Goal: Transaction & Acquisition: Purchase product/service

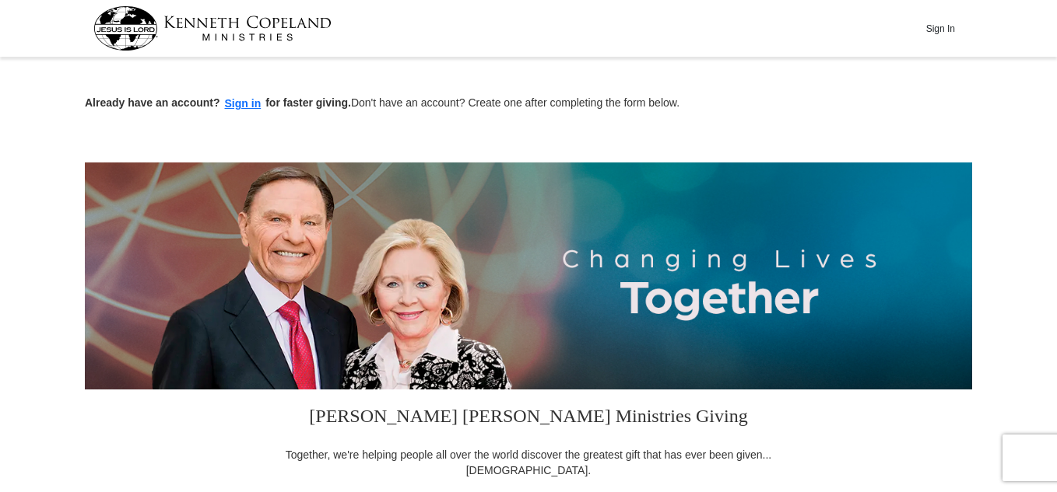
scroll to position [363, 0]
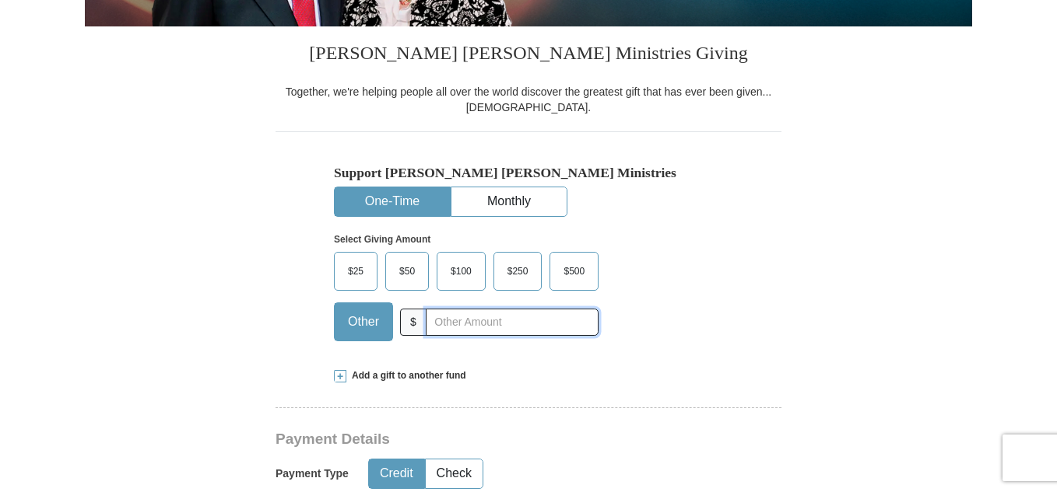
click at [440, 324] on input "text" at bounding box center [512, 322] width 173 height 27
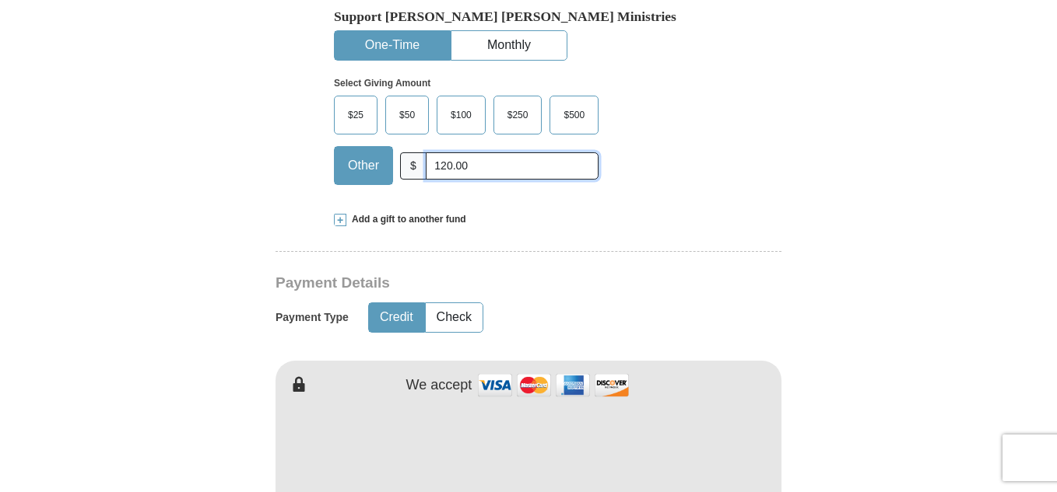
scroll to position [726, 0]
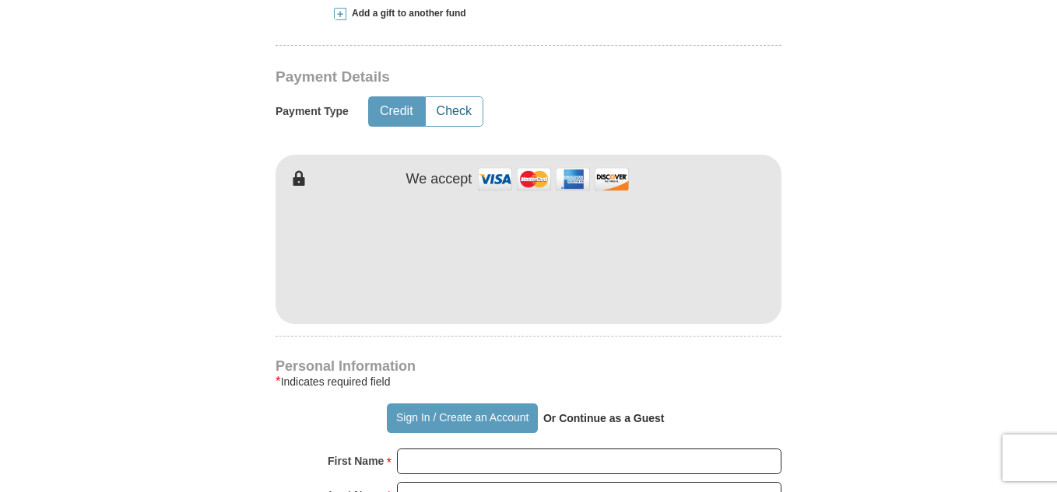
type input "120.00"
click at [449, 113] on button "Check" at bounding box center [454, 111] width 57 height 29
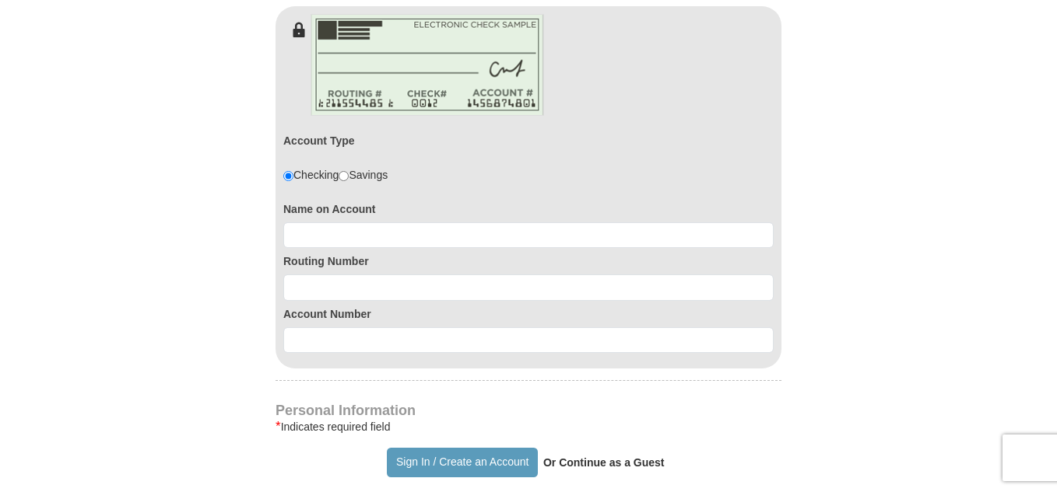
scroll to position [908, 0]
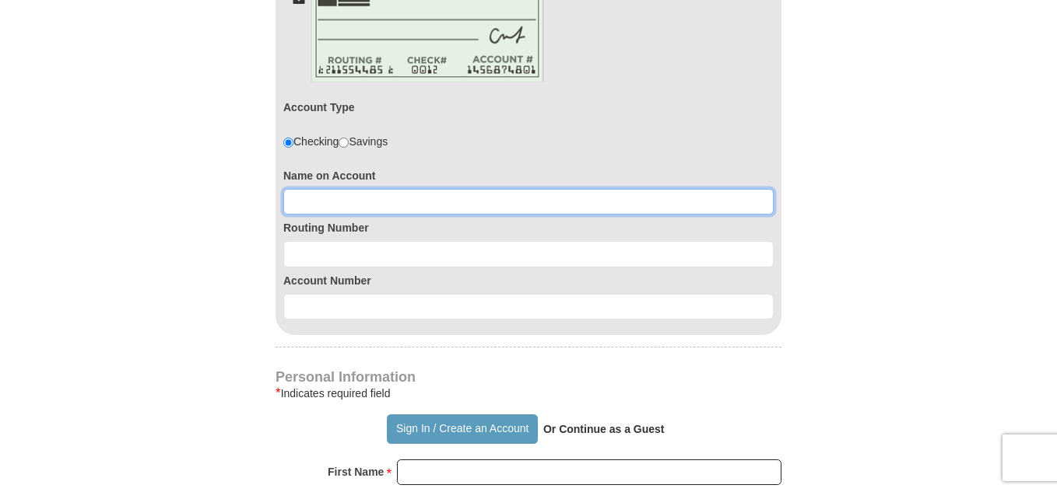
click at [410, 213] on input at bounding box center [528, 202] width 490 height 26
type input "[PERSON_NAME]"
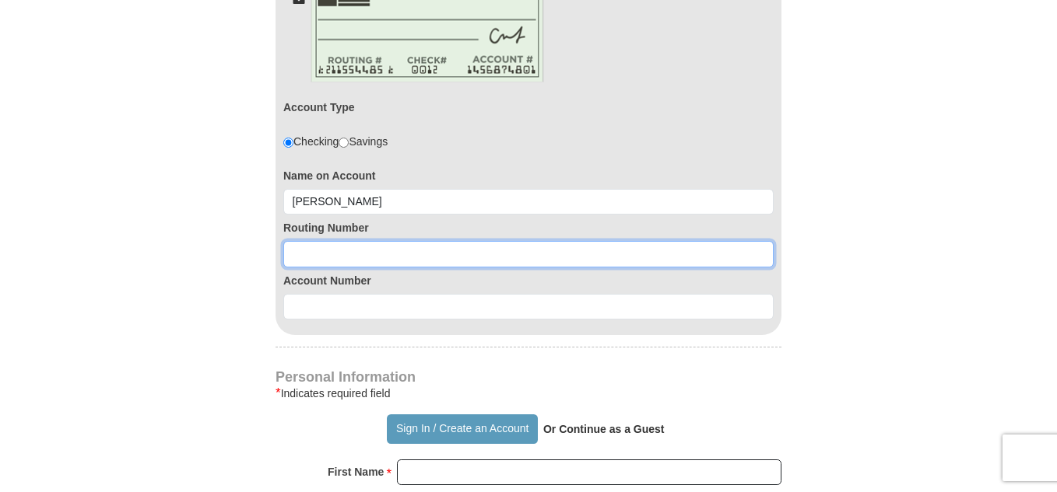
click at [382, 258] on input at bounding box center [528, 254] width 490 height 26
type input "063100688"
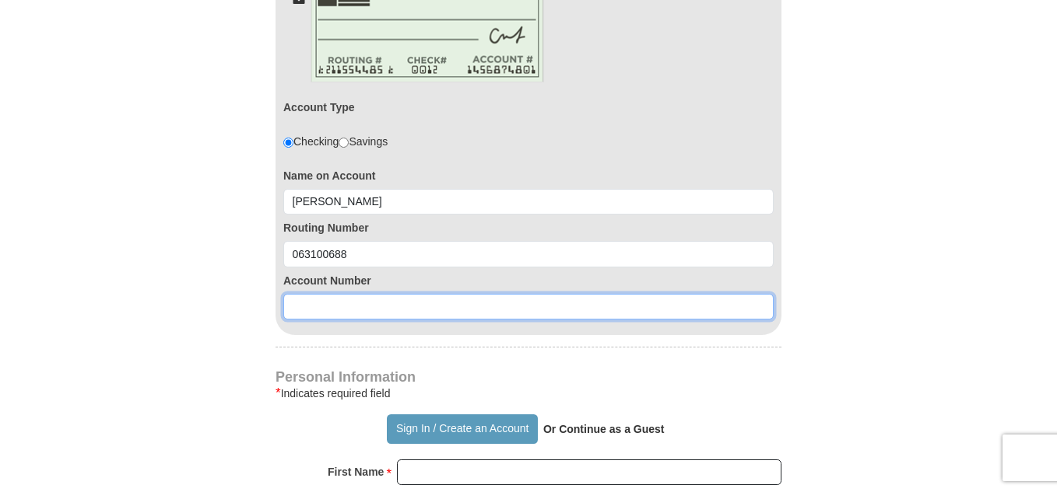
click at [348, 308] on input at bounding box center [528, 307] width 490 height 26
type input "0"
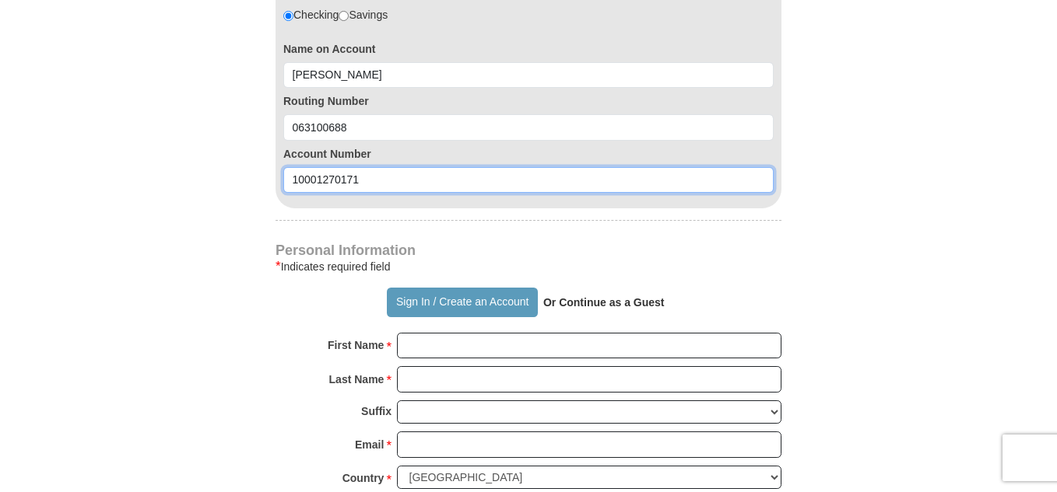
scroll to position [1089, 0]
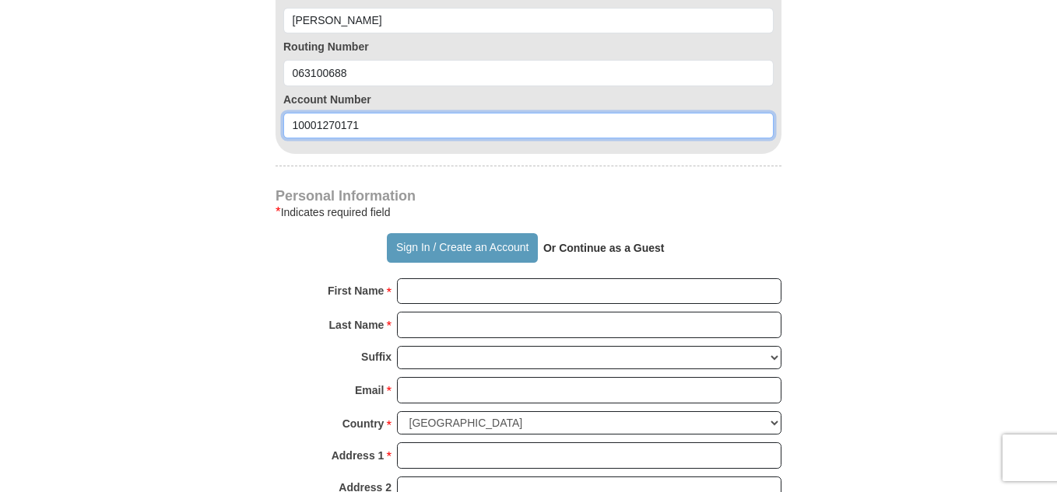
type input "10001270171"
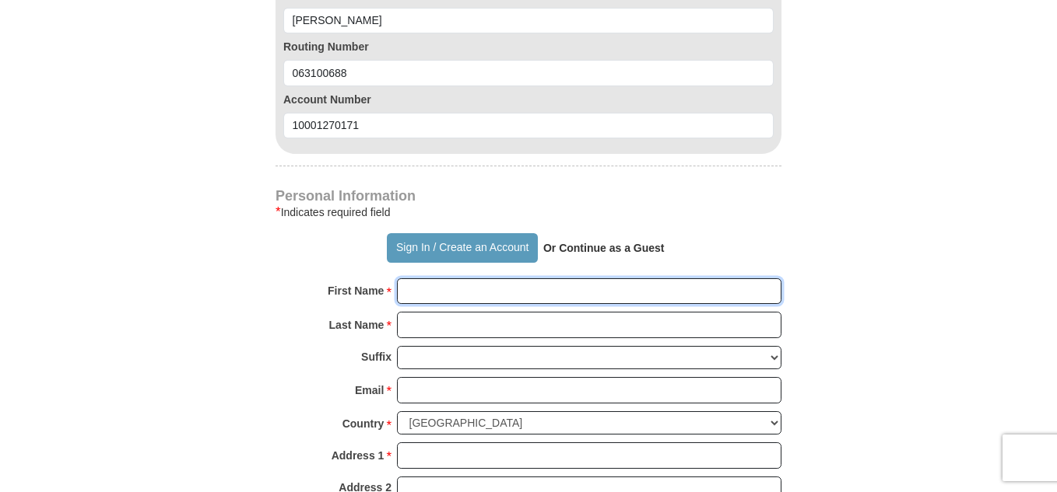
click at [491, 296] on input "First Name *" at bounding box center [589, 292] width 384 height 26
type input "[PERSON_NAME]"
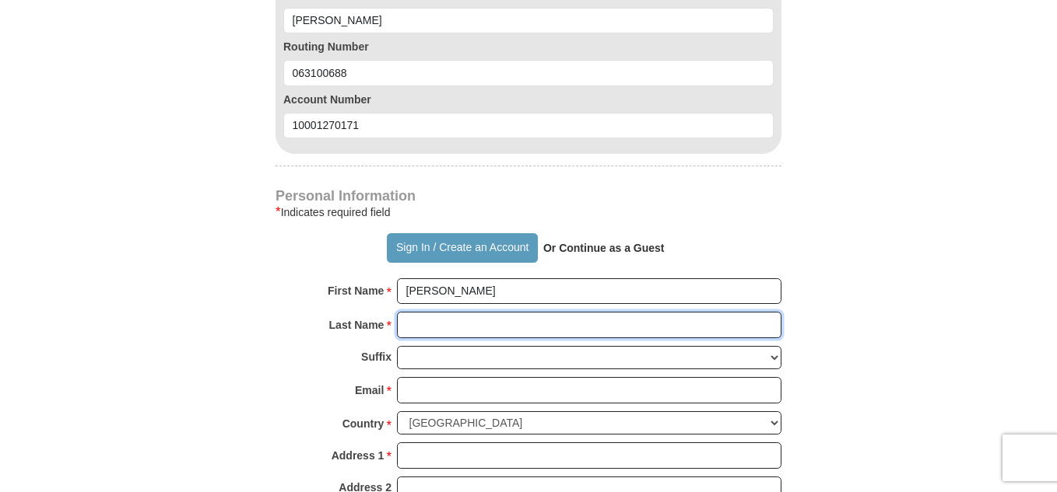
type input "[PERSON_NAME]"
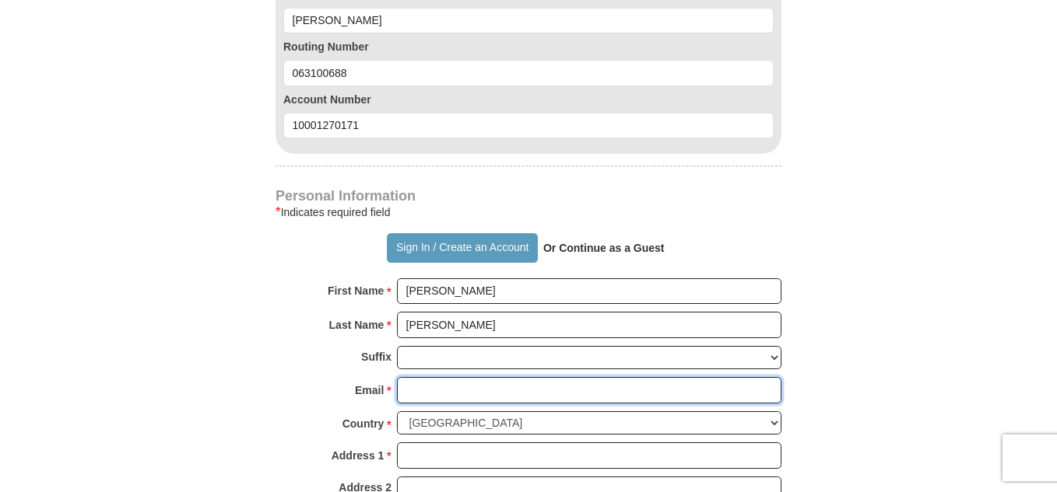
type input "[EMAIL_ADDRESS][DOMAIN_NAME]"
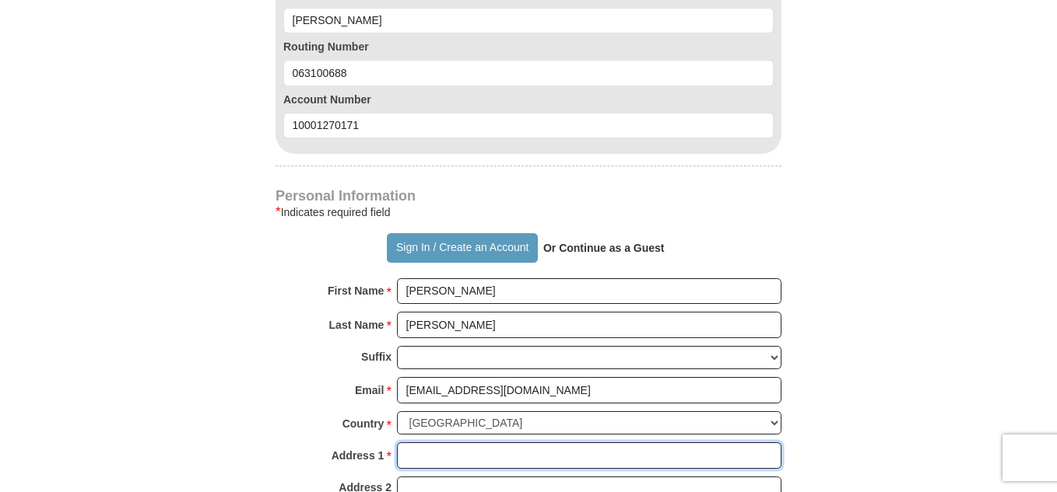
type input "[STREET_ADDRESS]"
type input "[PERSON_NAME]"
select select "FL"
type input "32071"
type input "3869352553"
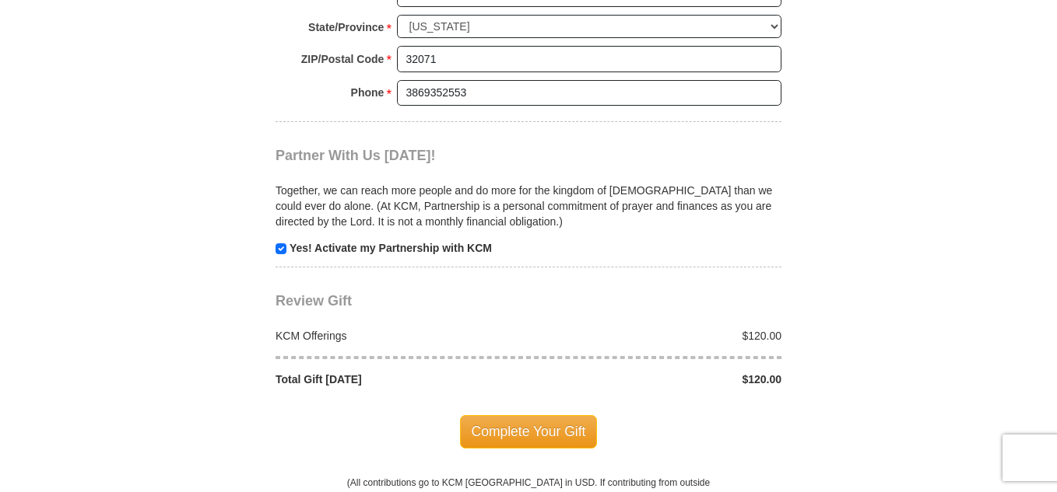
scroll to position [1634, 0]
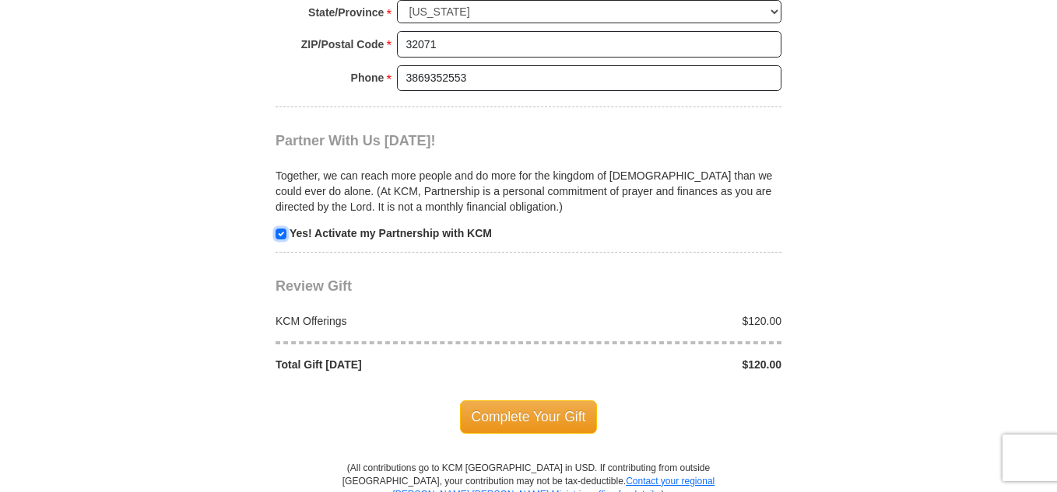
click at [280, 231] on input "checkbox" at bounding box center [280, 234] width 11 height 11
checkbox input "false"
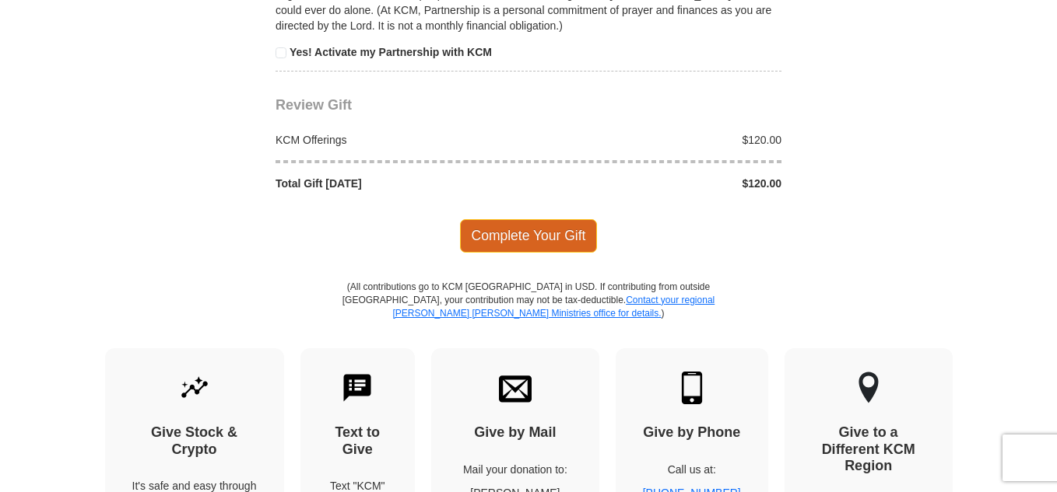
click at [540, 229] on span "Complete Your Gift" at bounding box center [529, 235] width 138 height 33
